Goal: Task Accomplishment & Management: Manage account settings

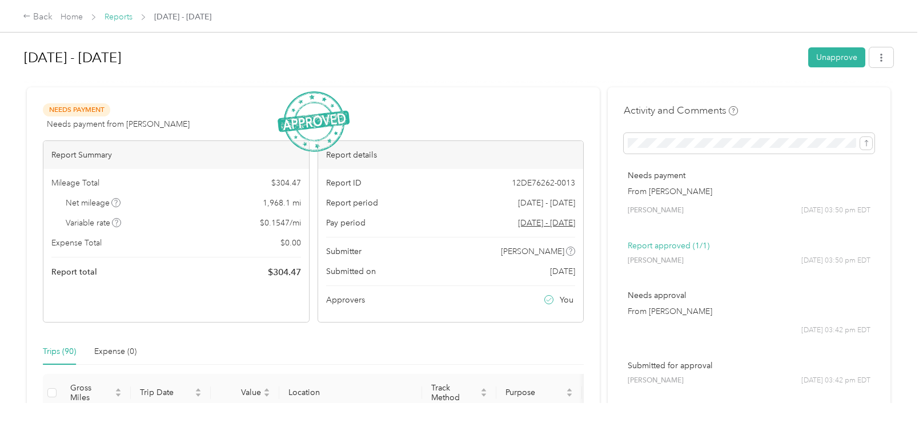
click at [120, 14] on link "Reports" at bounding box center [118, 17] width 28 height 10
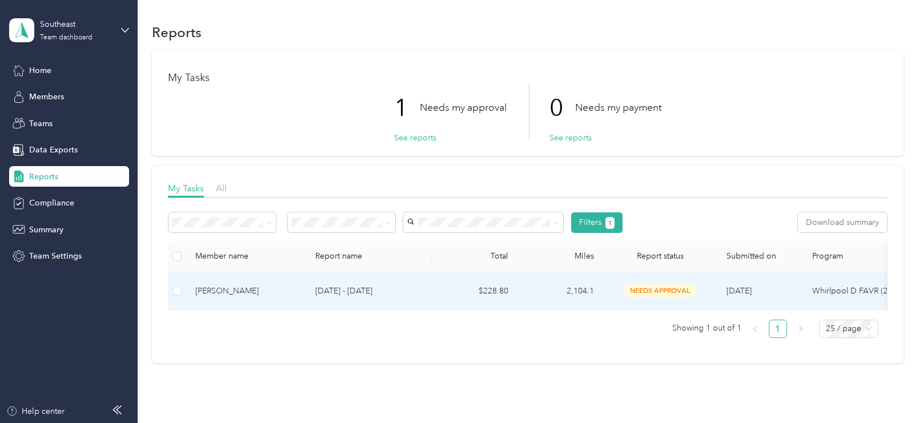
click at [242, 288] on div "[PERSON_NAME]" at bounding box center [246, 291] width 102 height 13
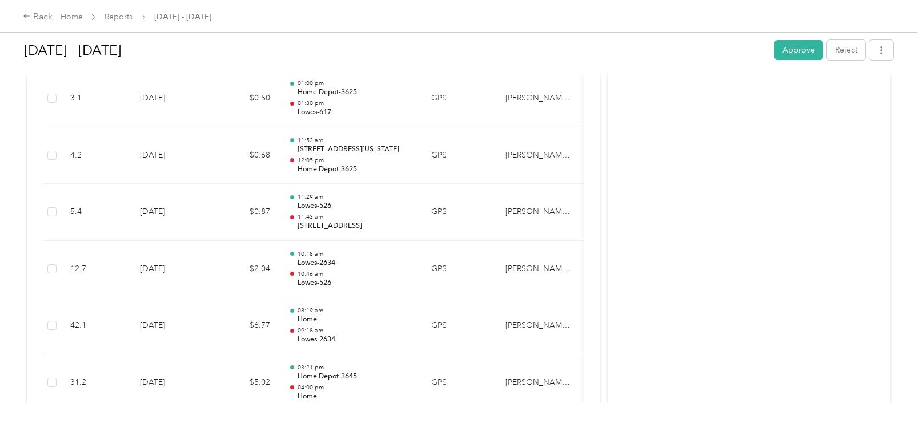
scroll to position [1295, 0]
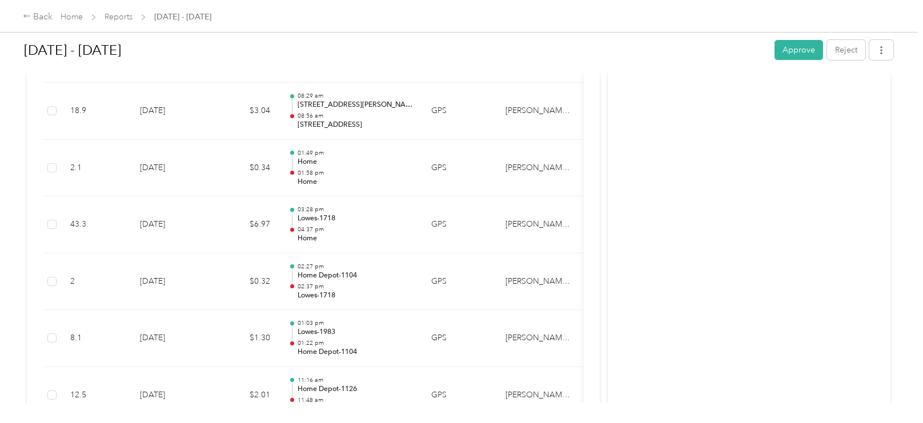
click at [808, 61] on div "[DATE] - [DATE] Approve Reject" at bounding box center [458, 52] width 869 height 34
click at [806, 54] on button "Approve" at bounding box center [798, 50] width 49 height 20
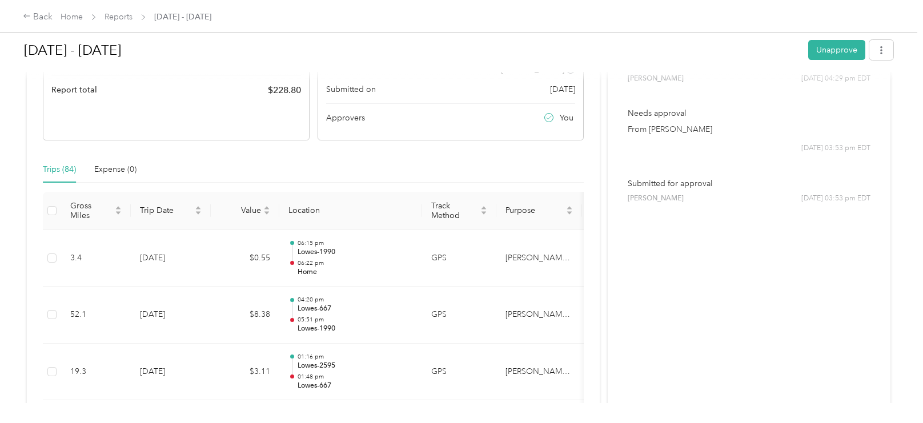
scroll to position [0, 0]
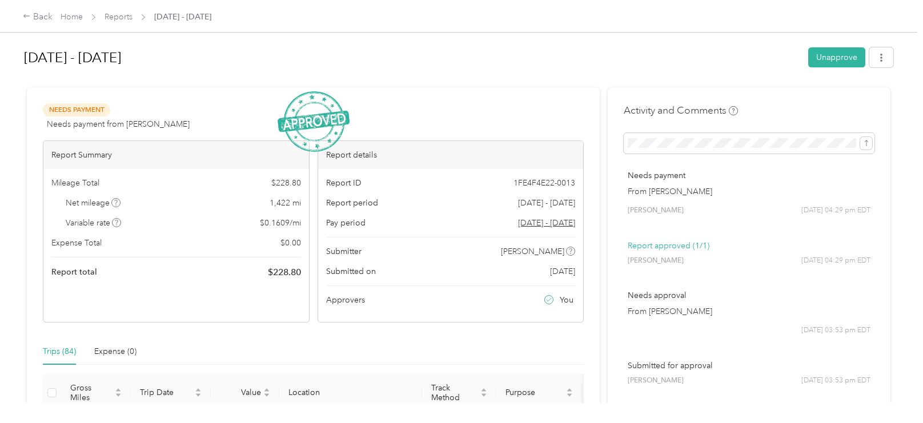
click at [123, 23] on div "Back Home Reports [DATE] - [DATE]" at bounding box center [117, 17] width 188 height 14
click at [120, 17] on link "Reports" at bounding box center [118, 17] width 28 height 10
